Goal: Information Seeking & Learning: Learn about a topic

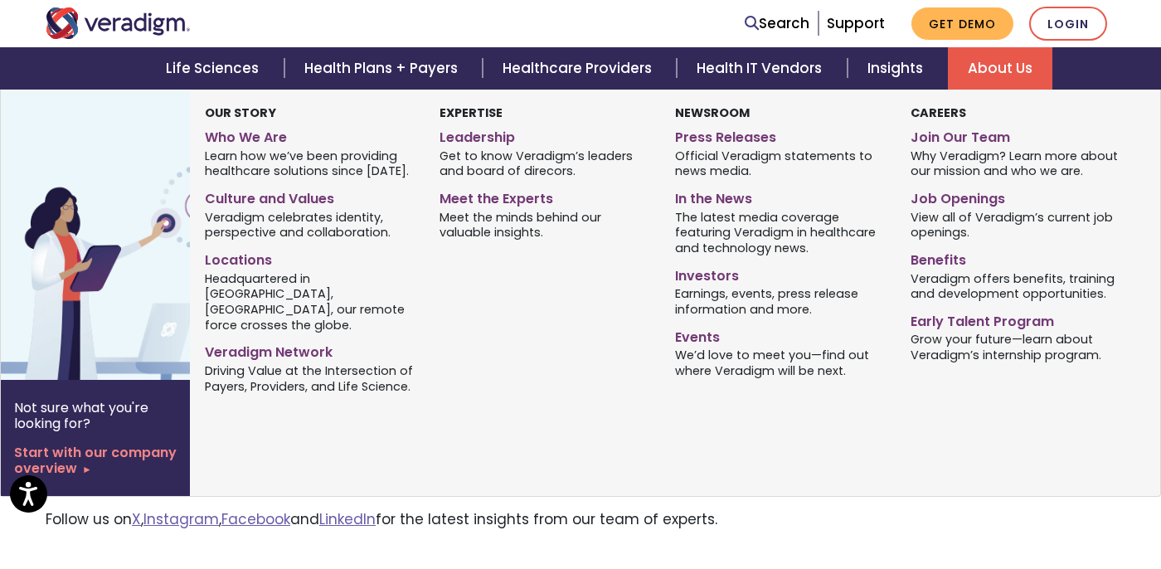
scroll to position [1064, 0]
click at [958, 200] on link "Job Openings" at bounding box center [1016, 196] width 211 height 24
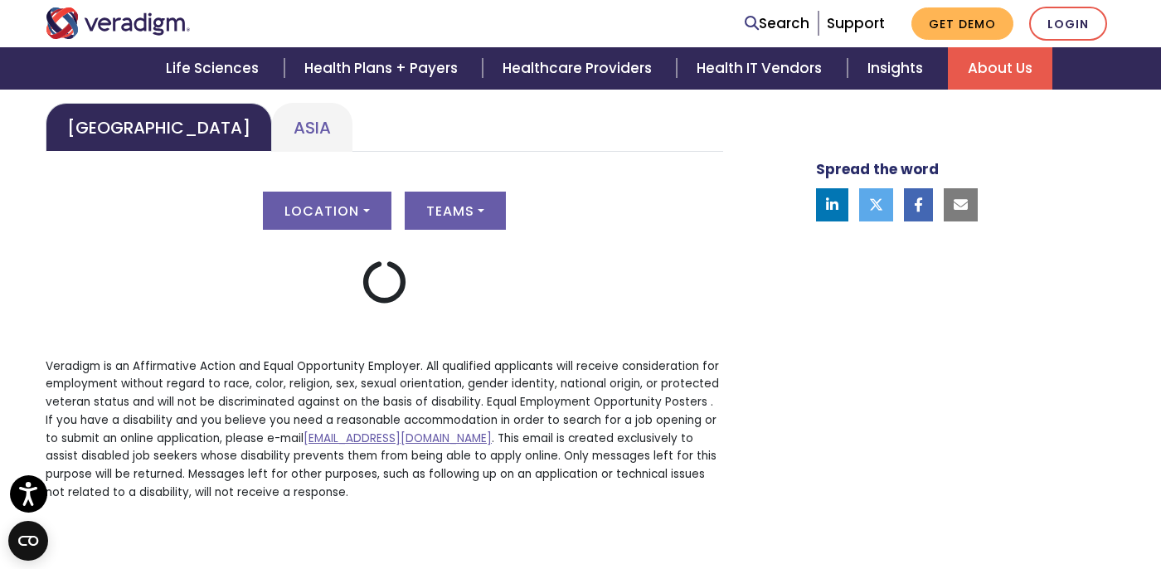
scroll to position [922, 0]
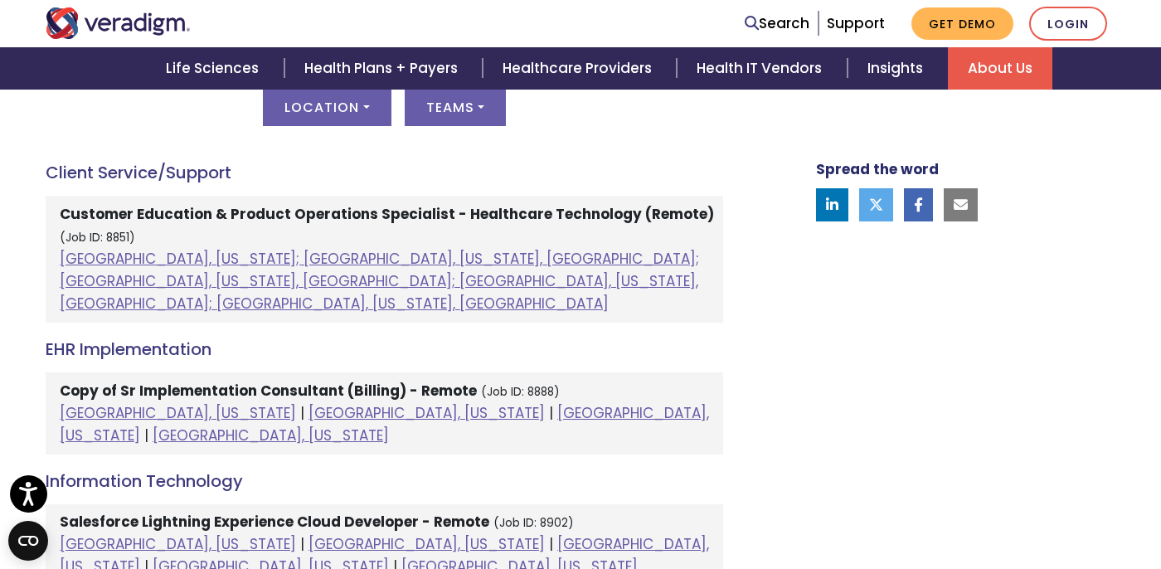
click at [323, 207] on strong "Customer Education & Product Operations Specialist - Healthcare Technology (Rem…" at bounding box center [387, 214] width 655 height 20
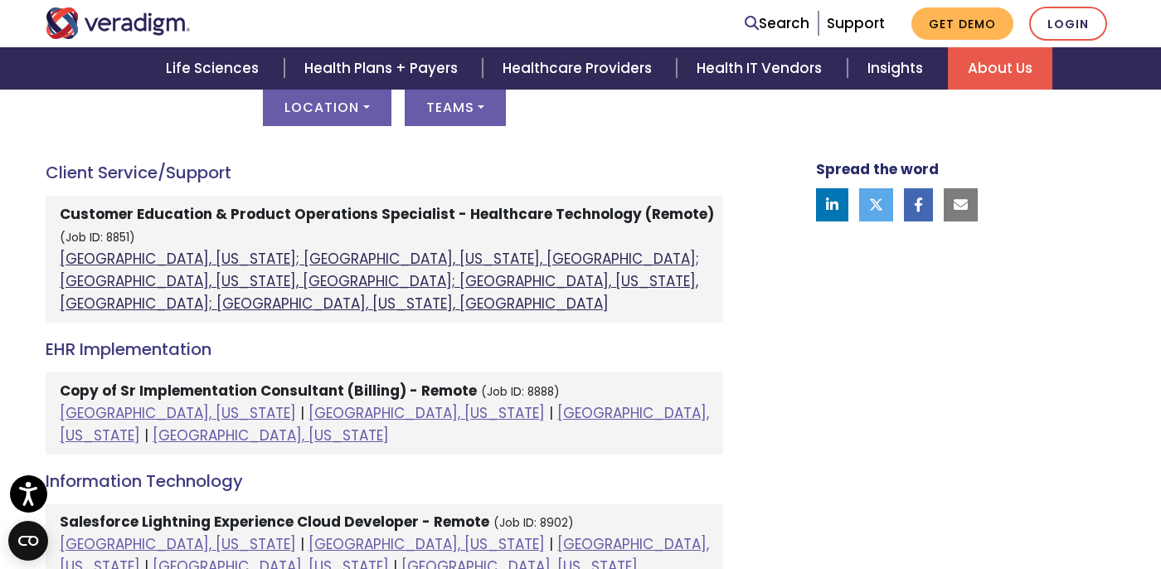
click at [310, 259] on link "Atlanta, Georgia; Orlando, Florida, United States; Phoenix, Arizona, United Sta…" at bounding box center [380, 281] width 640 height 65
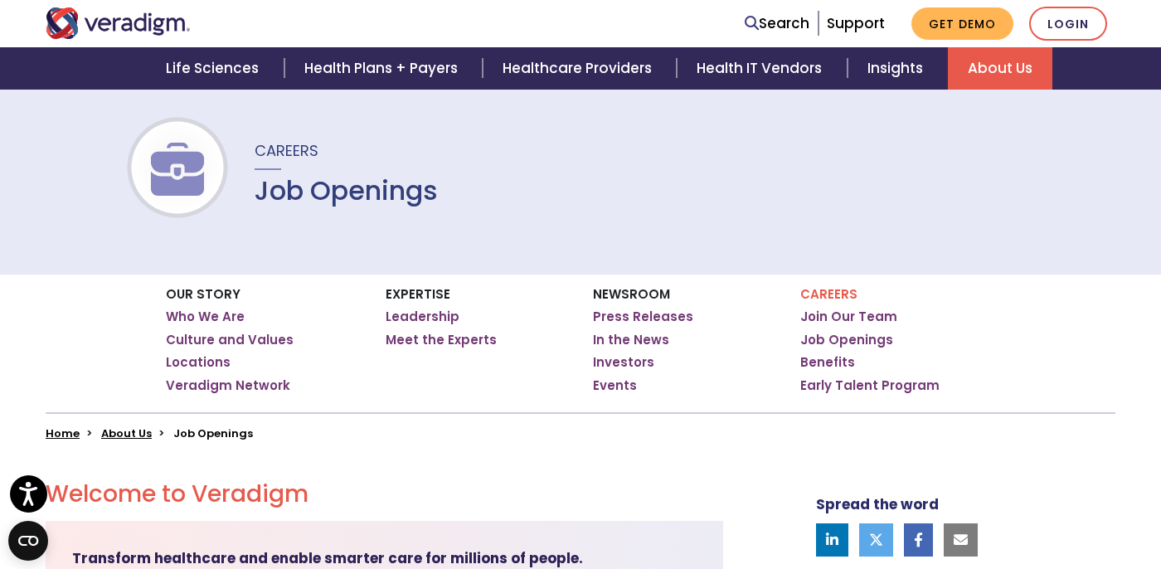
scroll to position [0, 0]
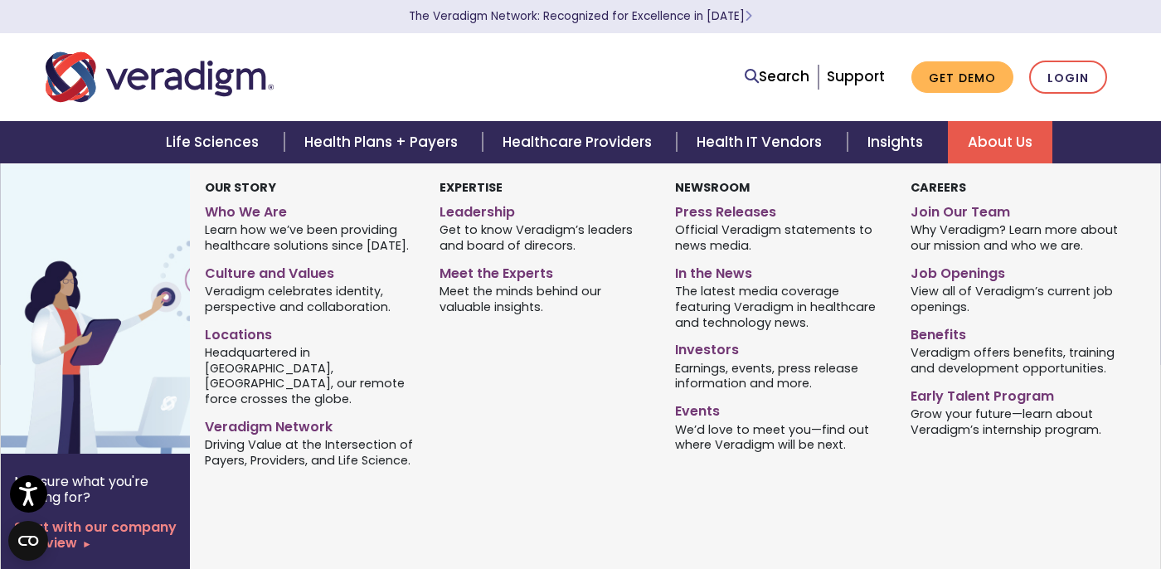
click at [966, 153] on link "About Us" at bounding box center [1000, 142] width 105 height 42
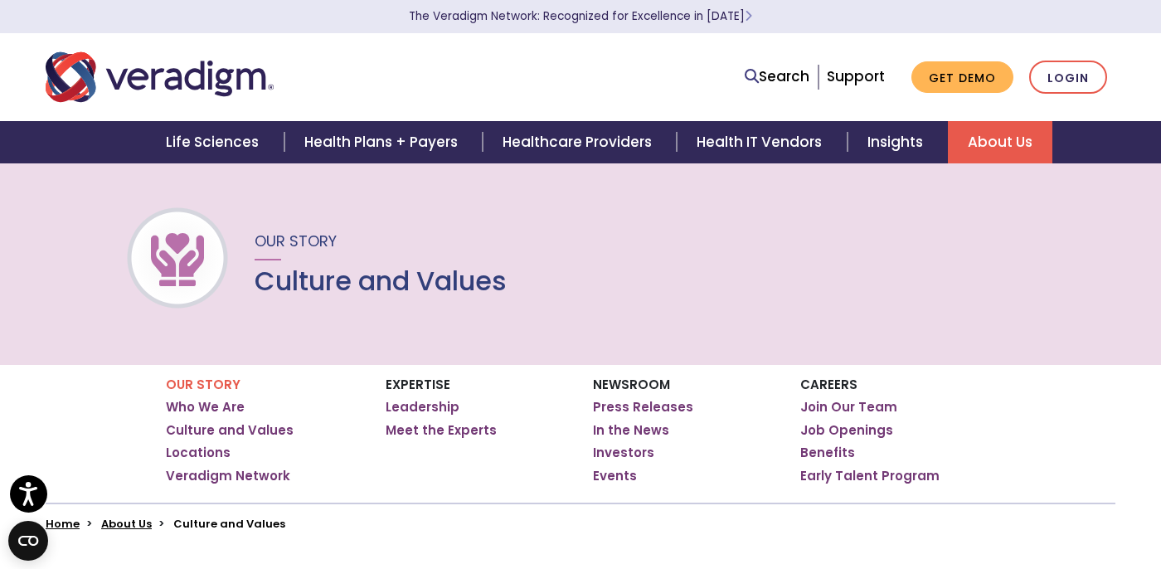
click at [227, 79] on img "Veradigm logo" at bounding box center [160, 77] width 228 height 55
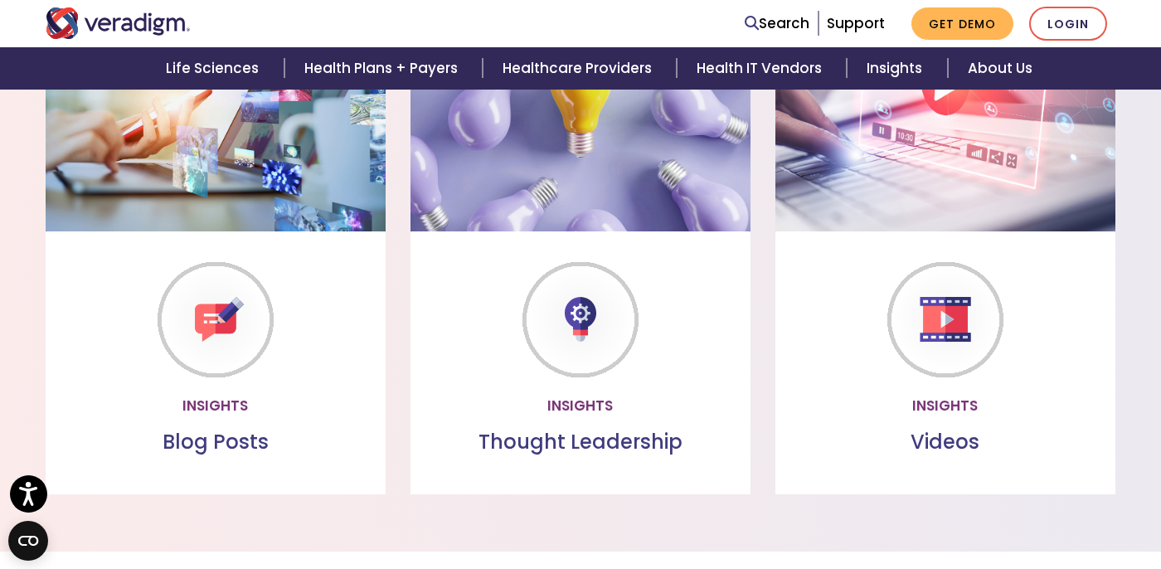
scroll to position [1426, 0]
